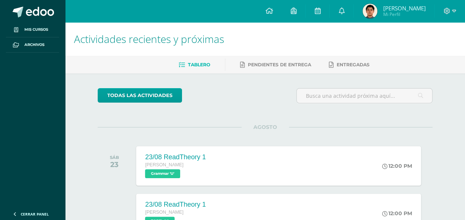
click at [405, 13] on span "Daniel Mi Perfil" at bounding box center [394, 11] width 66 height 15
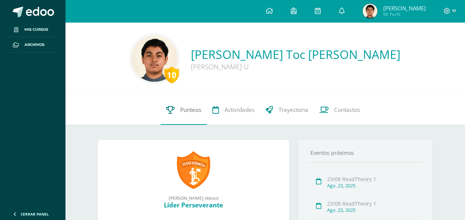
click at [173, 118] on link "Punteos" at bounding box center [184, 110] width 46 height 30
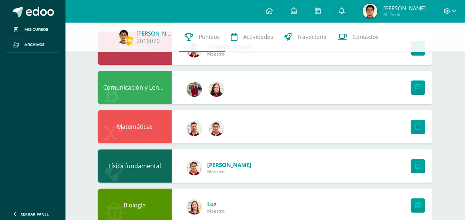
scroll to position [243, 0]
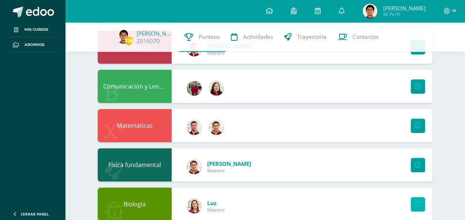
click at [414, 202] on link at bounding box center [418, 204] width 14 height 14
